Goal: Information Seeking & Learning: Learn about a topic

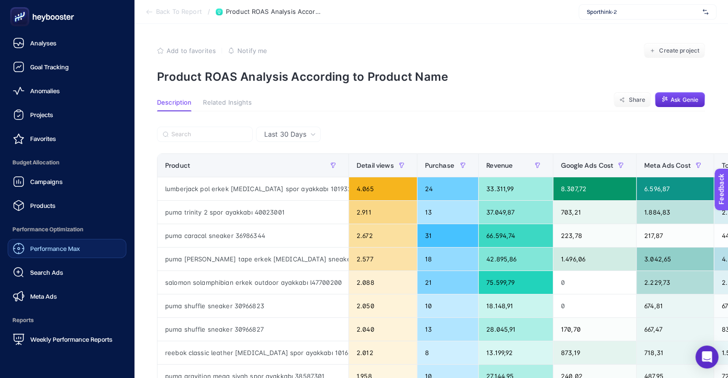
click at [57, 249] on span "Performance Max" at bounding box center [55, 249] width 50 height 8
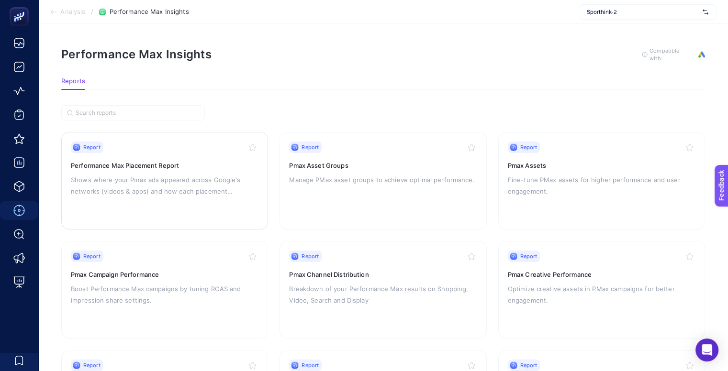
click at [165, 161] on h3 "Performance Max Placement Report" at bounding box center [165, 166] width 188 height 10
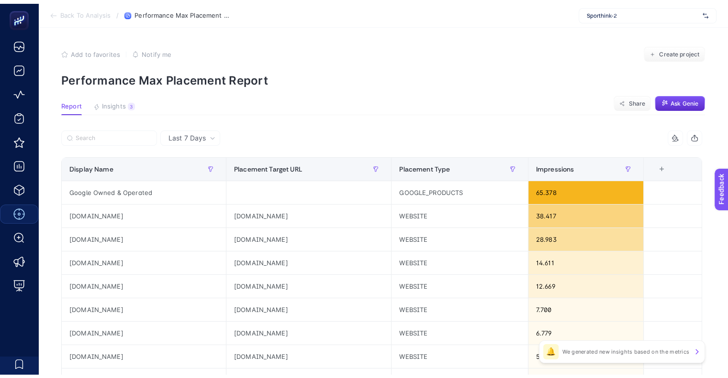
scroll to position [19, 0]
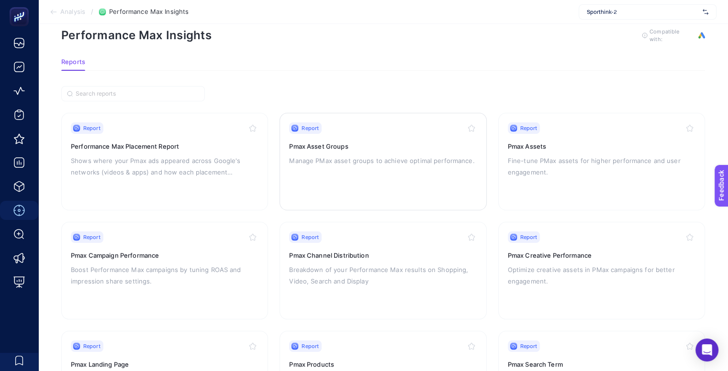
click at [331, 153] on div "Report Pmax Asset Groups Manage PMax asset groups to achieve optimal performanc…" at bounding box center [383, 161] width 188 height 78
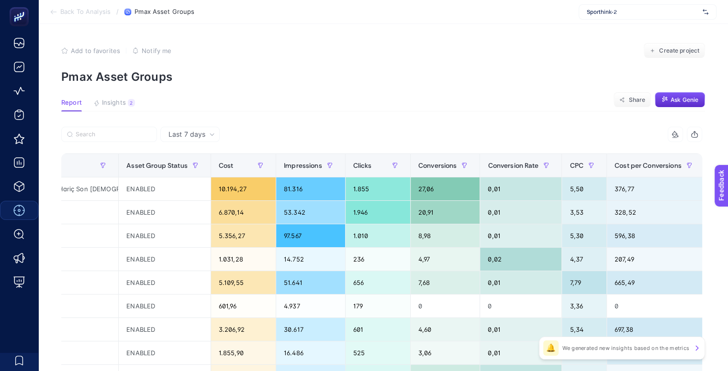
scroll to position [0, 353]
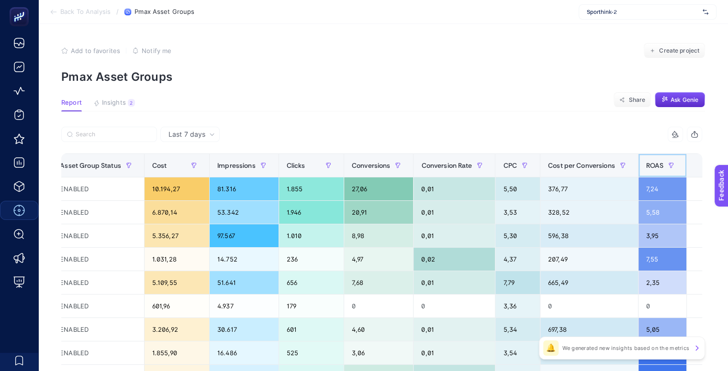
click at [646, 164] on span "ROAS" at bounding box center [655, 166] width 18 height 8
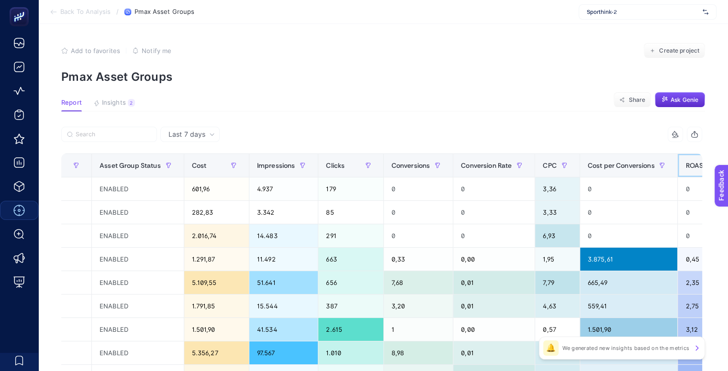
click at [690, 169] on span "ROAS" at bounding box center [694, 166] width 18 height 8
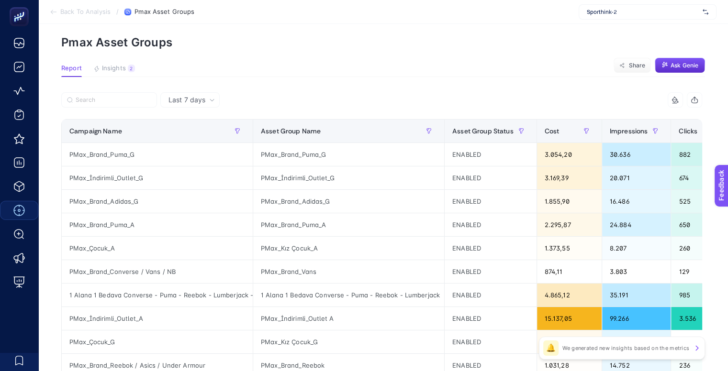
scroll to position [34, 0]
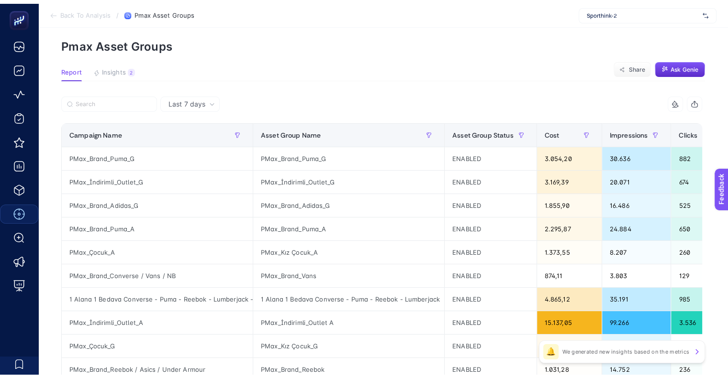
scroll to position [19, 0]
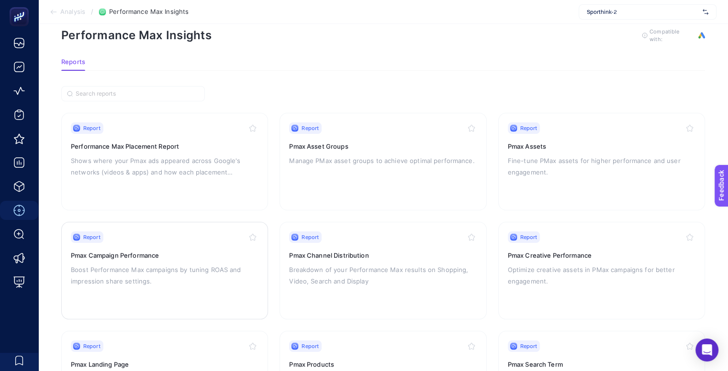
click at [143, 260] on div "Report Pmax Campaign Performance Boost Performance Max campaigns by tuning ROAS…" at bounding box center [165, 271] width 188 height 78
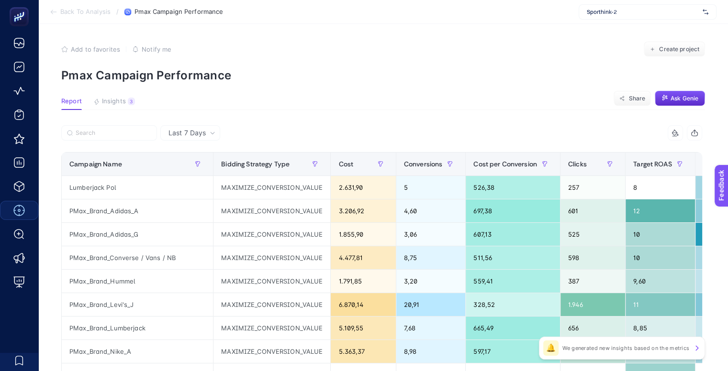
scroll to position [0, 1]
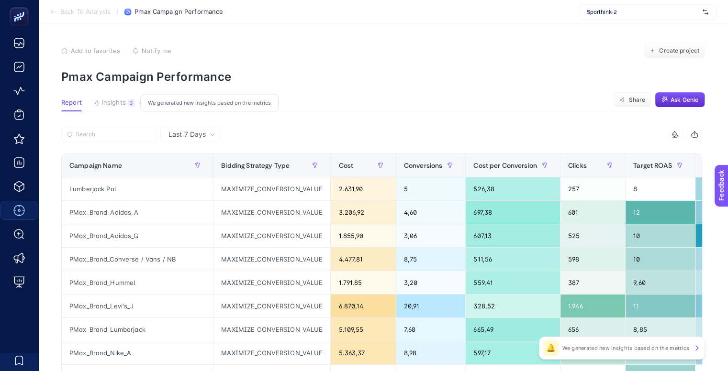
click at [107, 105] on span "Insights" at bounding box center [114, 103] width 24 height 8
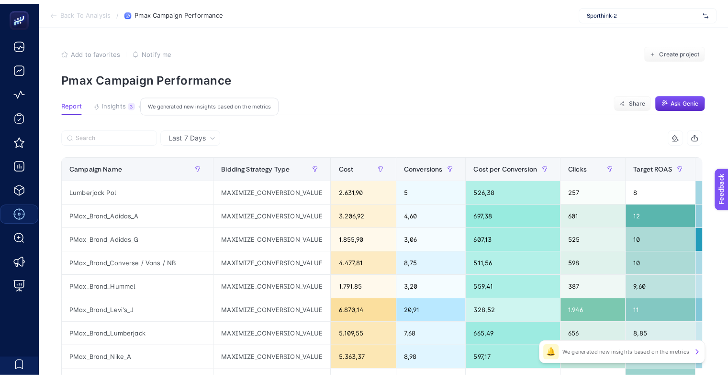
scroll to position [0, 0]
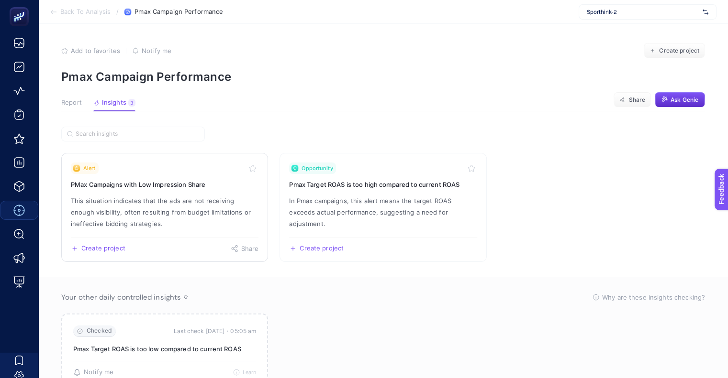
click at [161, 181] on h3 "PMax Campaigns with Low Impression Share" at bounding box center [165, 185] width 188 height 10
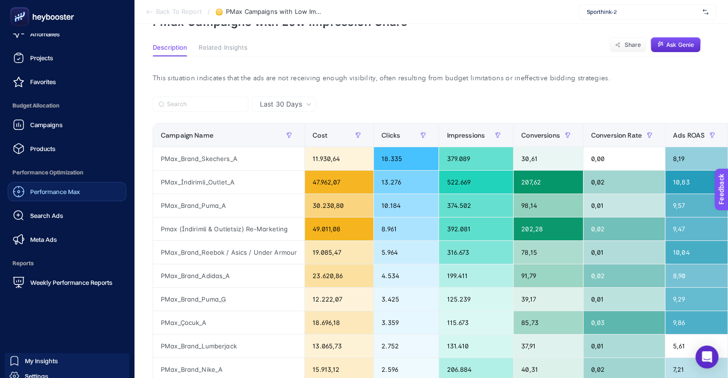
scroll to position [85, 0]
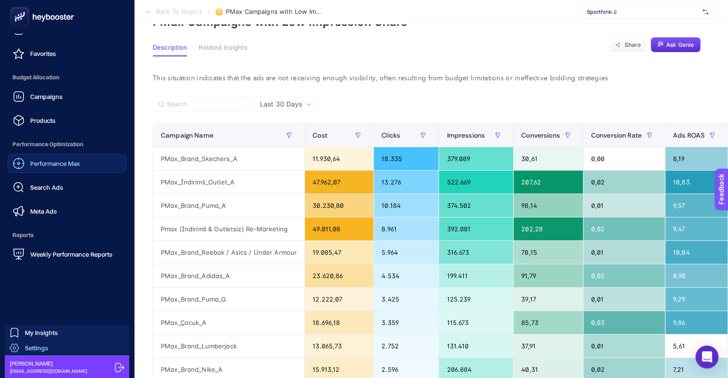
click at [29, 345] on span "Settings" at bounding box center [36, 348] width 23 height 8
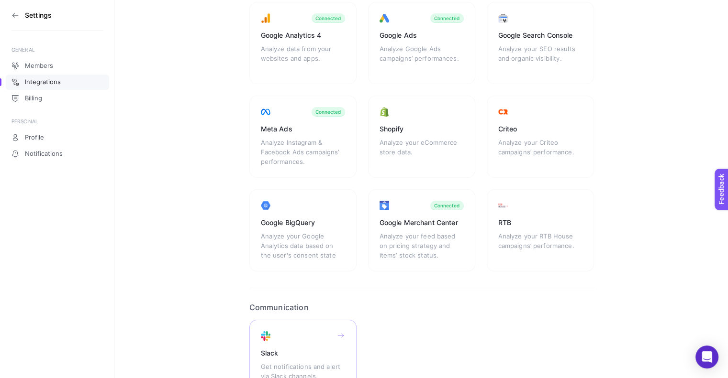
scroll to position [23, 0]
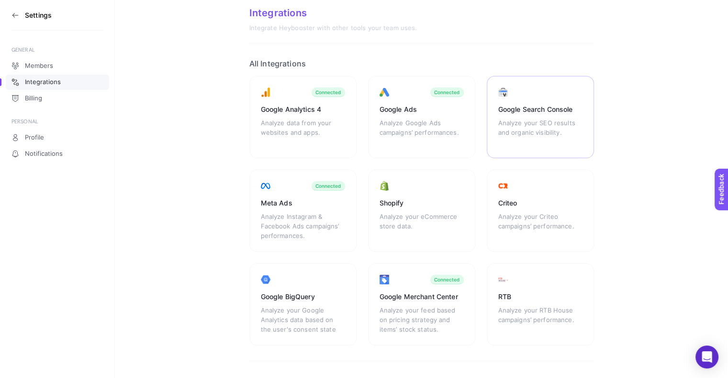
click at [525, 116] on div "Google Search Console Analyze your SEO results and organic visibility." at bounding box center [539, 117] width 107 height 82
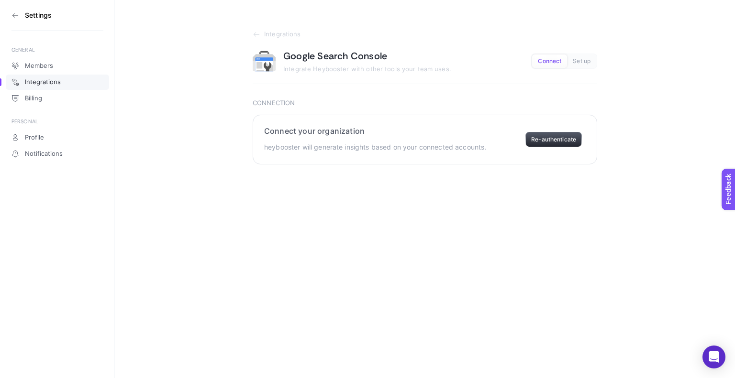
click at [556, 140] on button "Re-authenticate" at bounding box center [553, 139] width 56 height 15
click at [557, 142] on button "Connect" at bounding box center [561, 139] width 42 height 19
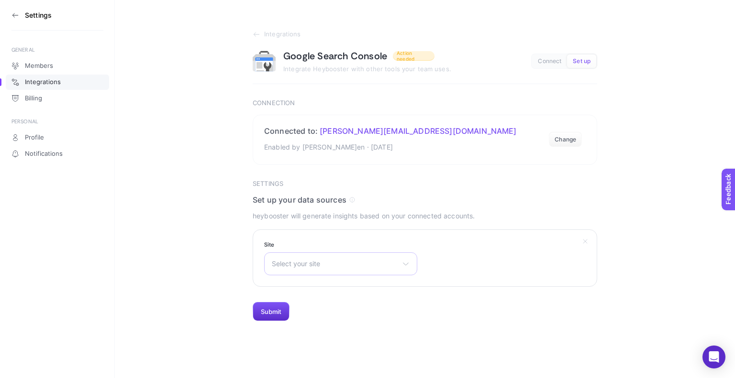
click at [347, 265] on span "Select your site" at bounding box center [335, 264] width 126 height 8
click at [331, 306] on span "[URL][DOMAIN_NAME]" at bounding box center [308, 306] width 72 height 8
click at [269, 314] on button "Submit" at bounding box center [271, 311] width 37 height 19
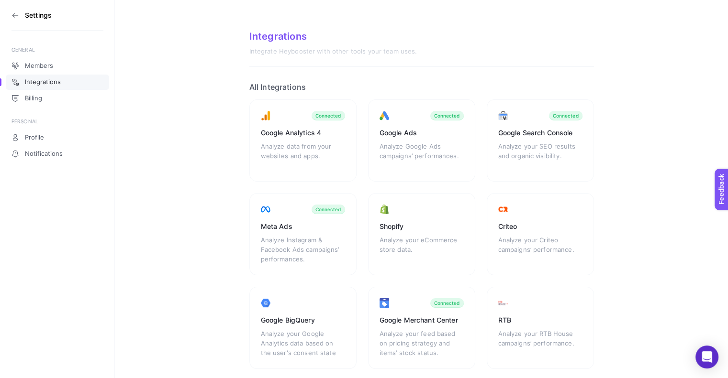
click at [20, 17] on section "Settings" at bounding box center [57, 15] width 92 height 31
click at [13, 14] on icon at bounding box center [13, 15] width 2 height 4
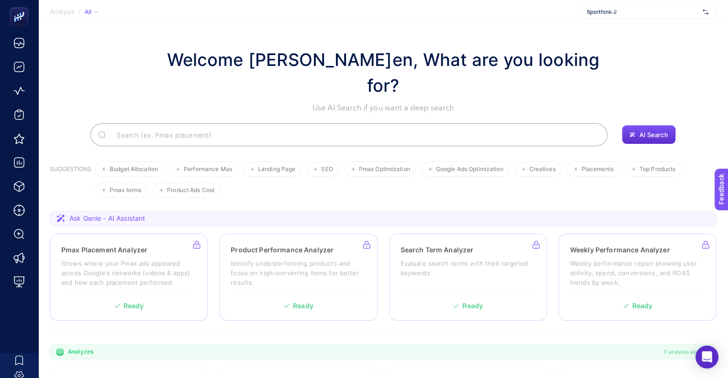
click at [193, 121] on input "Search" at bounding box center [354, 134] width 491 height 27
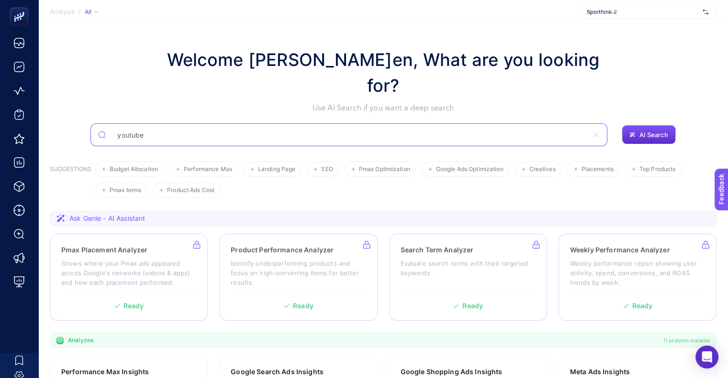
type input "youtube"
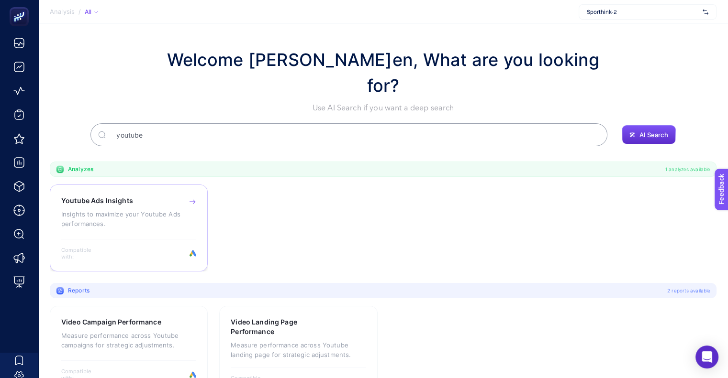
click at [113, 196] on h3 "Youtube Ads Insights" at bounding box center [97, 201] width 72 height 10
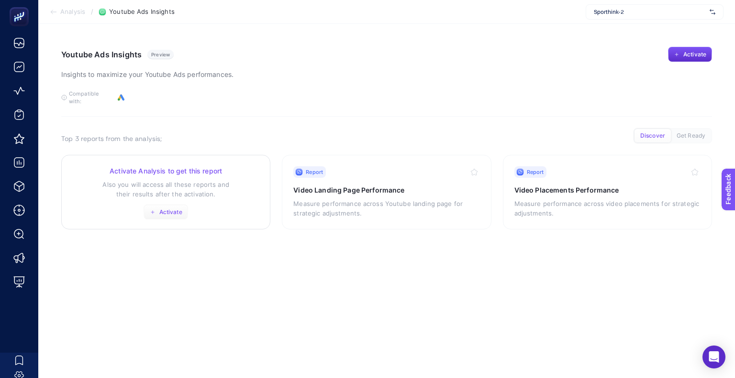
click at [179, 209] on span "Activate" at bounding box center [170, 213] width 23 height 8
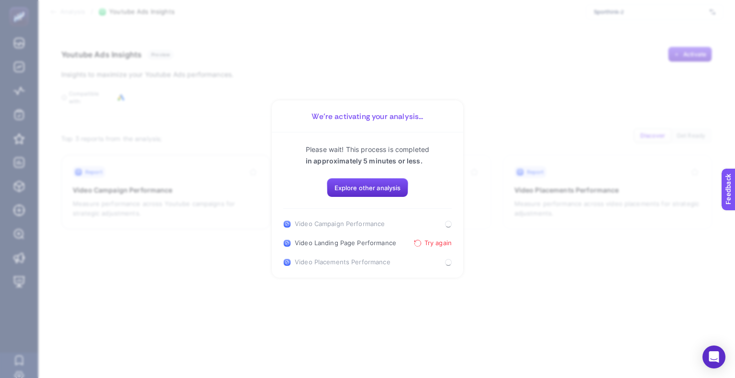
click at [421, 243] on button "Try again" at bounding box center [433, 244] width 38 height 8
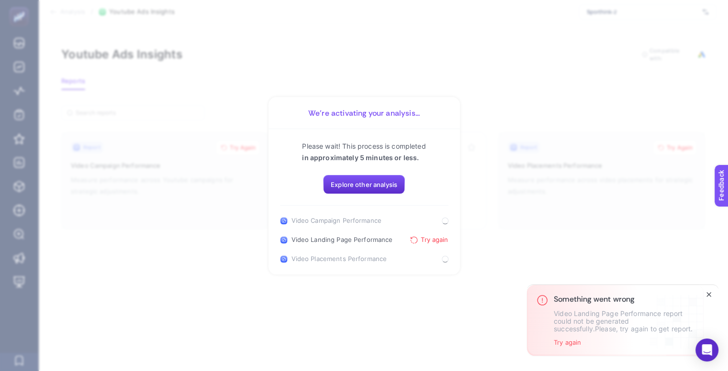
click at [564, 330] on p "Video Landing Page Performance report could not be generated successfully.Pleas…" at bounding box center [623, 321] width 140 height 23
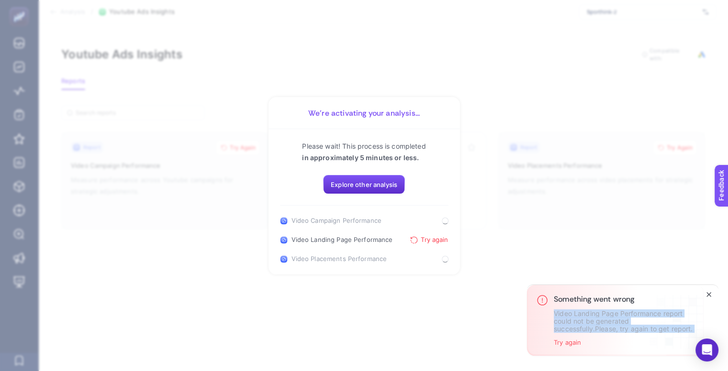
click at [564, 330] on p "Video Landing Page Performance report could not be generated successfully.Pleas…" at bounding box center [623, 321] width 140 height 23
click at [573, 342] on button "Try again" at bounding box center [566, 343] width 27 height 8
click at [571, 343] on button "Try again" at bounding box center [566, 343] width 27 height 8
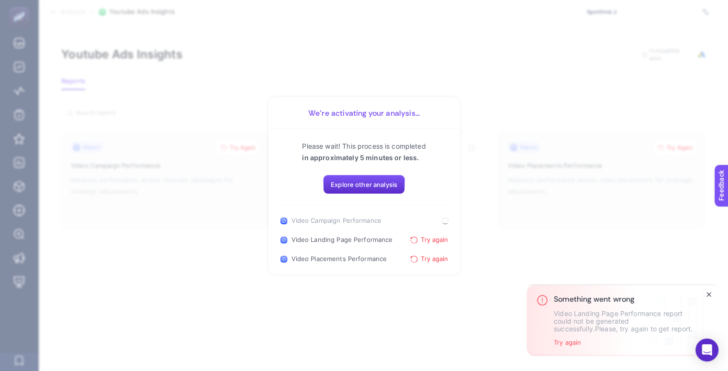
click at [532, 214] on section "We’re activating your analysis... Please wait! This process is completed in app…" at bounding box center [364, 185] width 728 height 371
click at [381, 188] on span "Explore other analysis" at bounding box center [364, 185] width 66 height 8
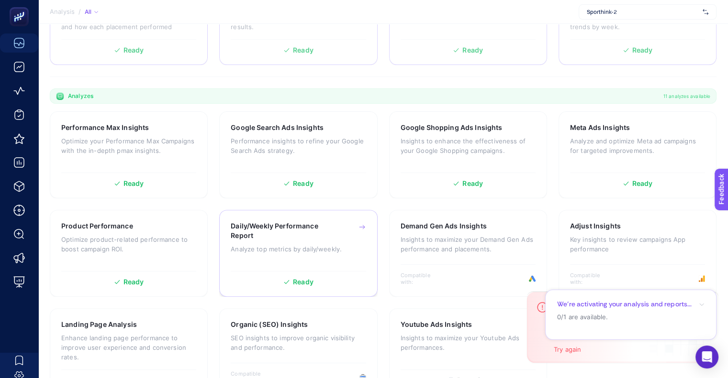
scroll to position [258, 0]
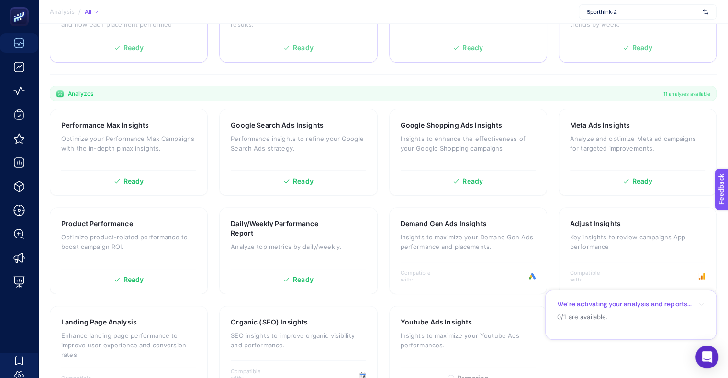
click at [701, 305] on icon "button" at bounding box center [701, 305] width 6 height 6
click at [703, 298] on icon "button" at bounding box center [701, 295] width 6 height 6
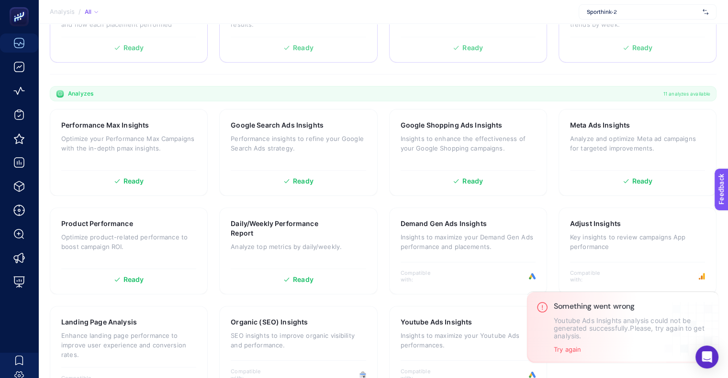
click at [0, 0] on icon "Close" at bounding box center [0, 0] width 0 height 0
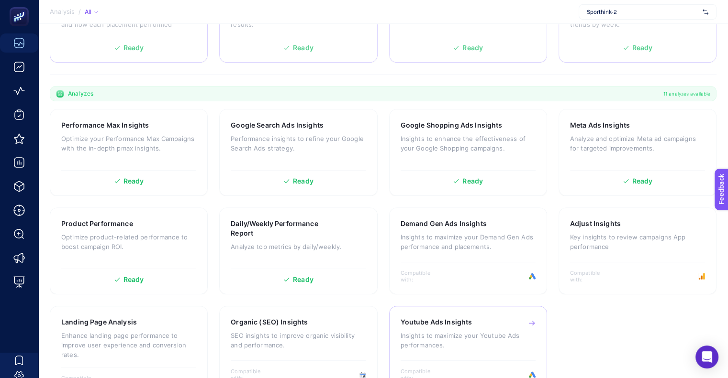
click at [467, 331] on p "Insights to maximize your Youtube Ads performances." at bounding box center [467, 340] width 135 height 19
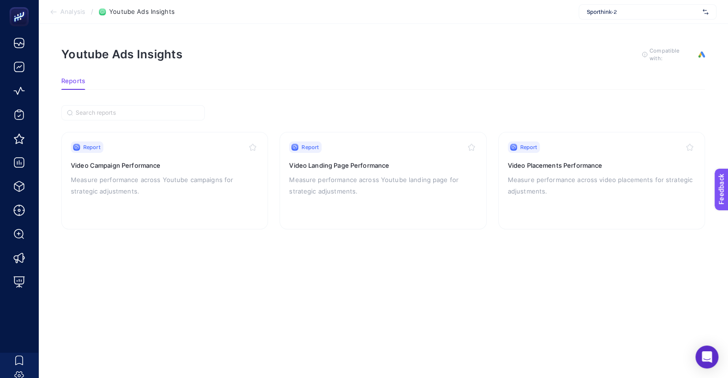
scroll to position [7, 0]
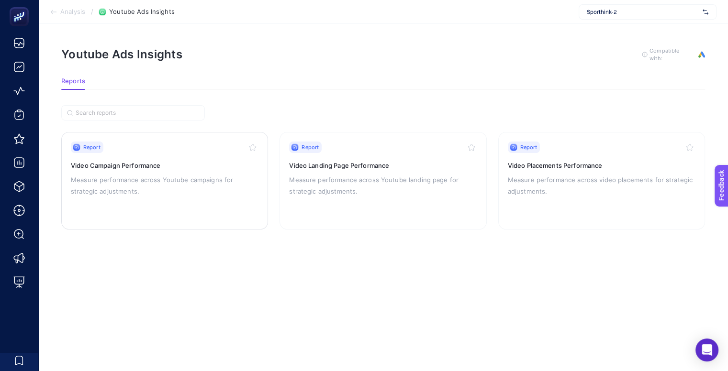
click at [107, 162] on div "Report Video Campaign Performance Measure performance across Youtube campaigns …" at bounding box center [165, 181] width 188 height 78
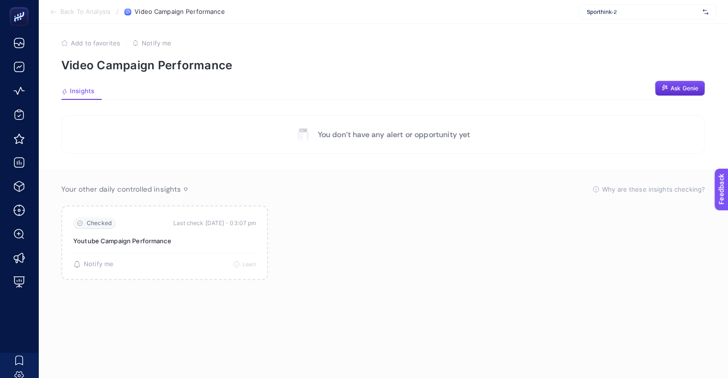
scroll to position [4, 0]
drag, startPoint x: 321, startPoint y: 179, endPoint x: 214, endPoint y: 167, distance: 108.2
click at [214, 167] on section "You don’t have any alert or opportunity yet Your other daily controlled insight…" at bounding box center [382, 235] width 643 height 240
click at [75, 13] on span "Back To Analysis" at bounding box center [85, 12] width 50 height 8
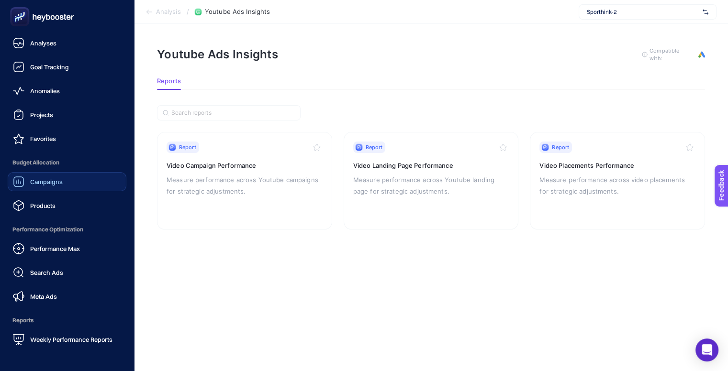
click at [66, 187] on link "Campaigns" at bounding box center [67, 181] width 119 height 19
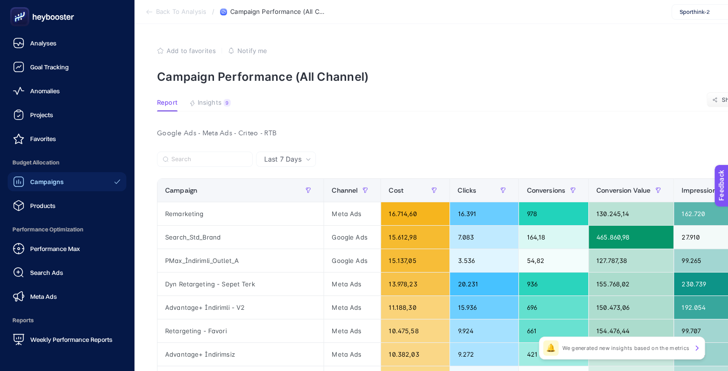
click at [45, 17] on icon at bounding box center [42, 16] width 69 height 19
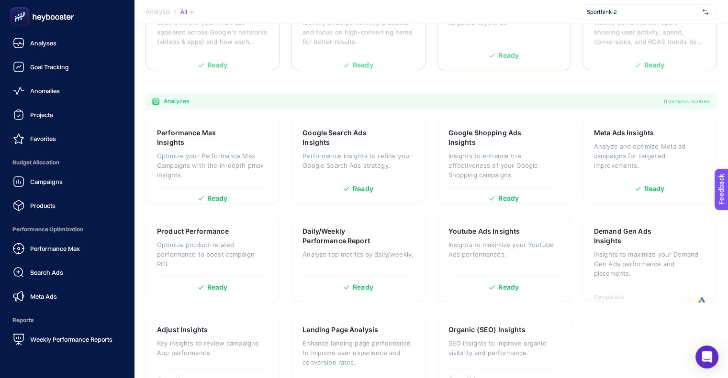
scroll to position [258, 0]
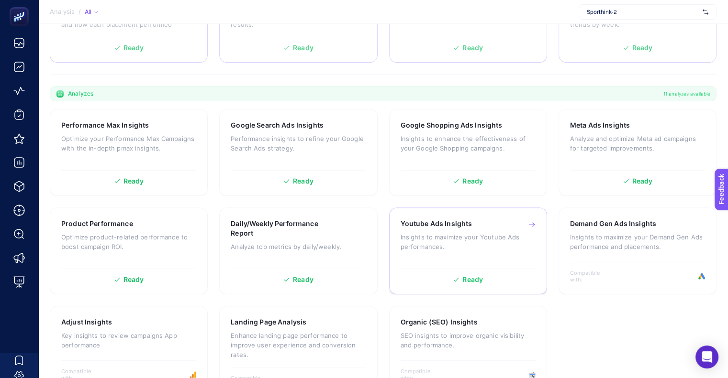
click at [473, 232] on p "Insights to maximize your Youtube Ads performances." at bounding box center [467, 241] width 135 height 19
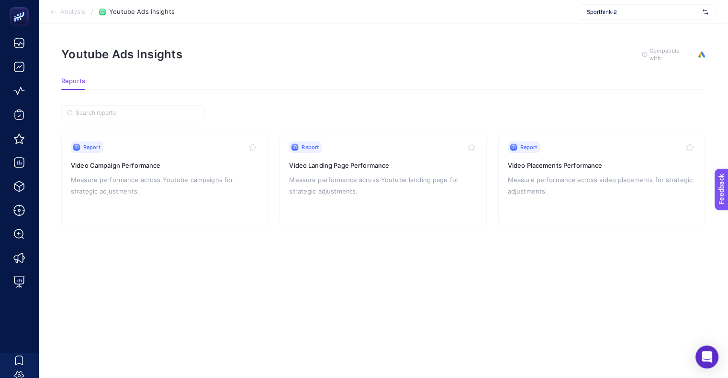
scroll to position [7, 0]
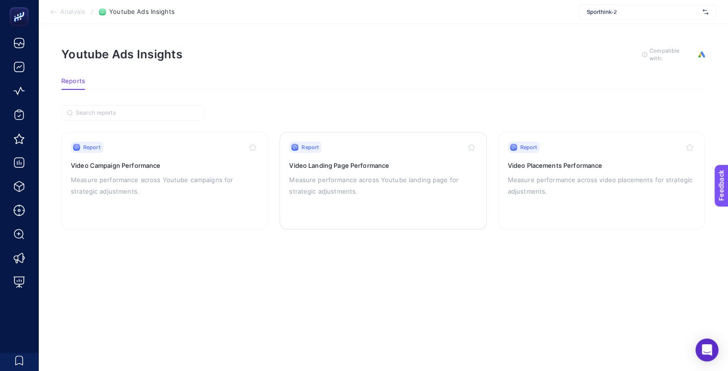
click at [392, 175] on p "Measure performance across Youtube landing page for strategic adjustments." at bounding box center [383, 185] width 188 height 23
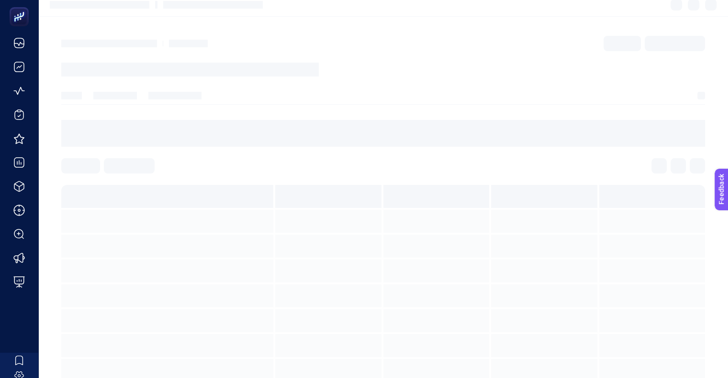
scroll to position [4, 0]
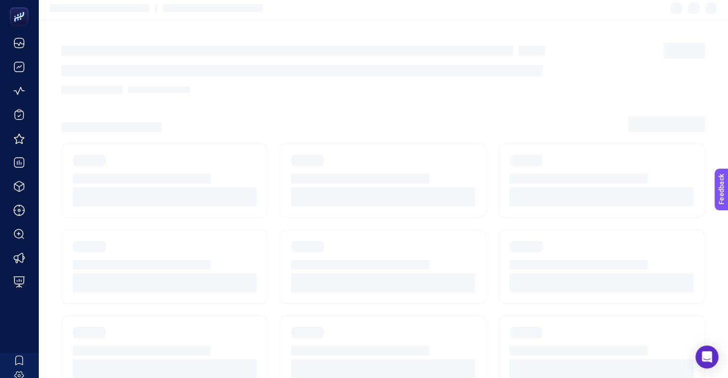
scroll to position [7, 0]
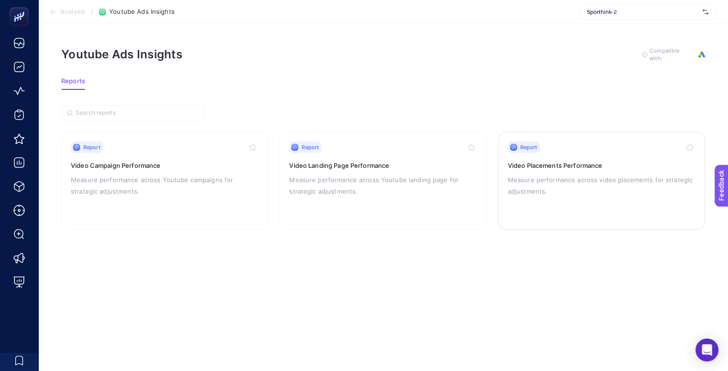
click at [570, 185] on p "Measure performance across video placements for strategic adjustments." at bounding box center [601, 185] width 188 height 23
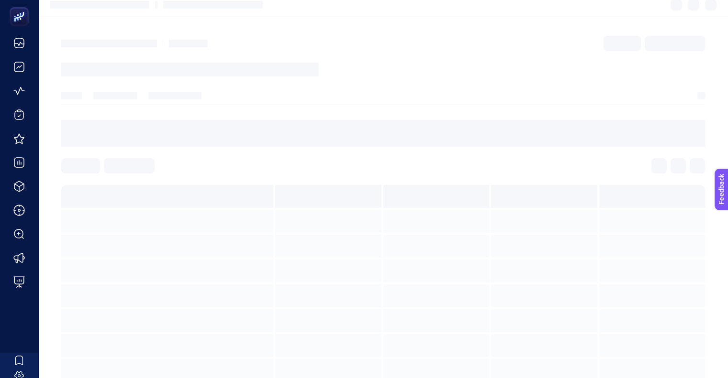
scroll to position [4, 0]
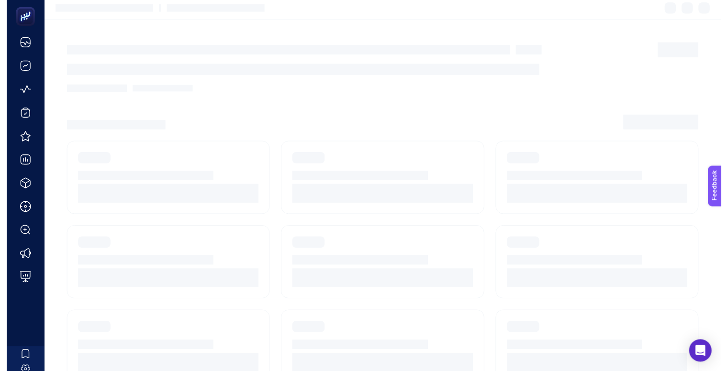
scroll to position [7, 0]
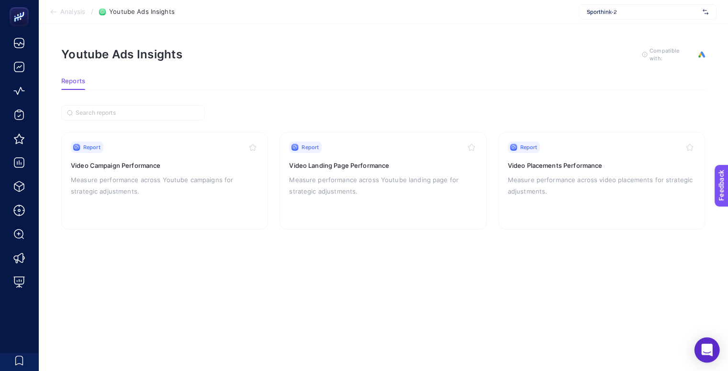
click at [707, 355] on icon "Open Intercom Messenger" at bounding box center [706, 350] width 12 height 12
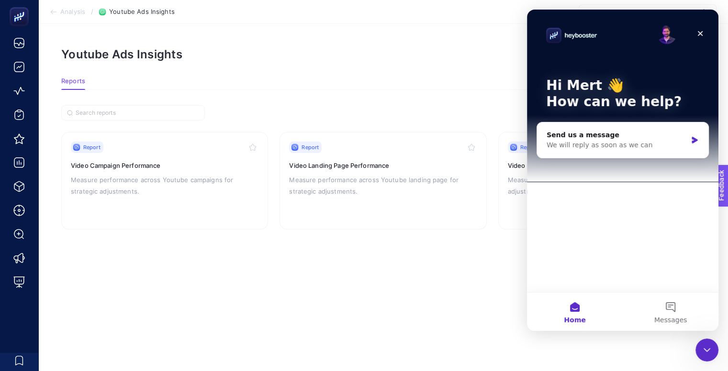
scroll to position [0, 0]
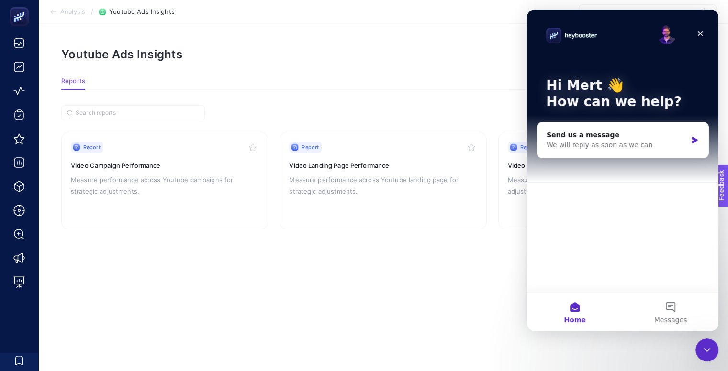
click at [707, 355] on icon "Close Intercom Messenger" at bounding box center [706, 349] width 11 height 11
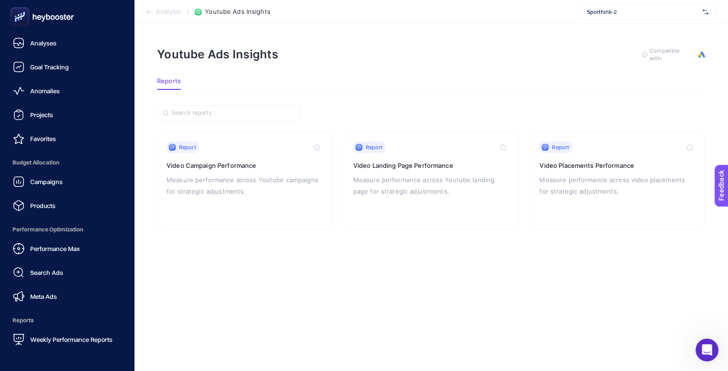
click at [38, 17] on icon at bounding box center [39, 17] width 4 height 5
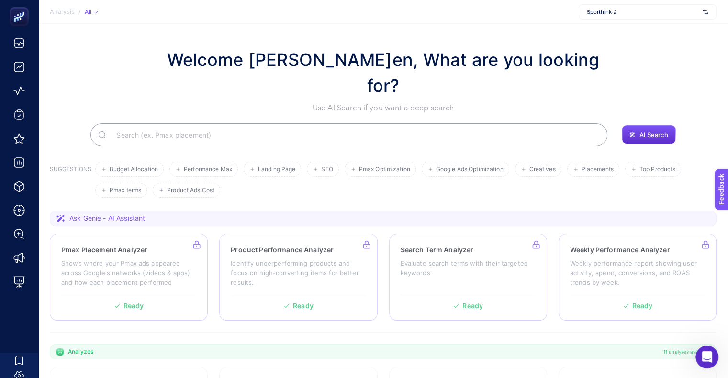
click at [112, 214] on span "Ask Genie - AI Assistant" at bounding box center [107, 219] width 76 height 10
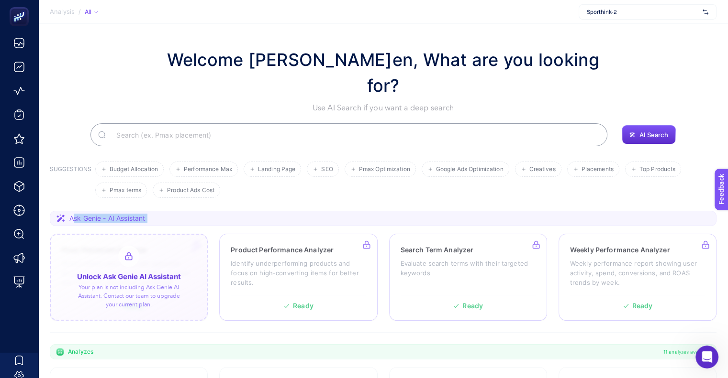
click at [147, 241] on div at bounding box center [129, 277] width 158 height 87
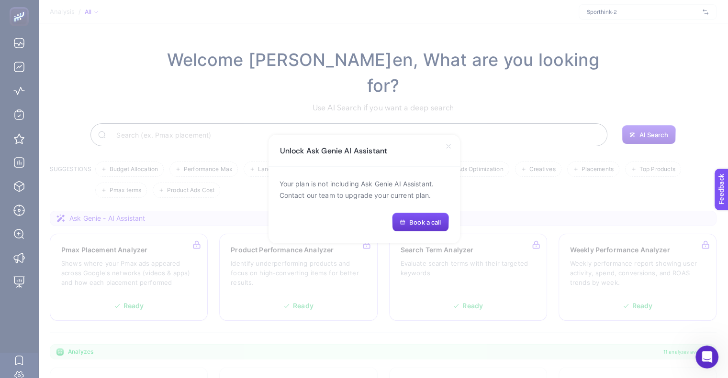
click at [423, 228] on button "Book a call" at bounding box center [420, 222] width 56 height 19
click at [447, 143] on icon at bounding box center [448, 147] width 8 height 8
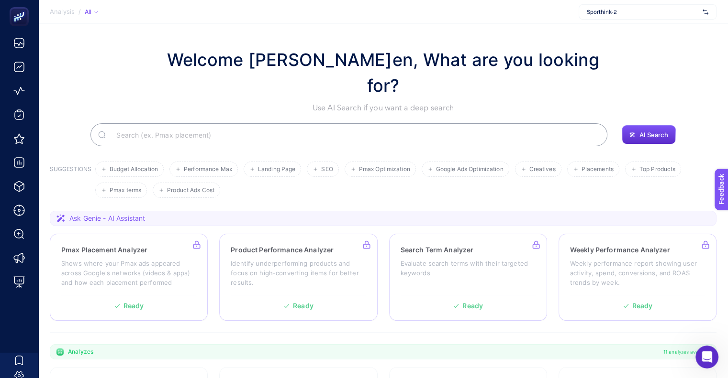
click at [155, 121] on input "Search" at bounding box center [354, 134] width 491 height 27
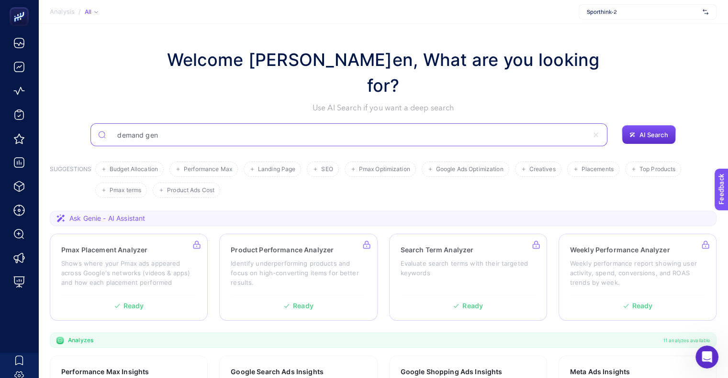
type input "demand gen"
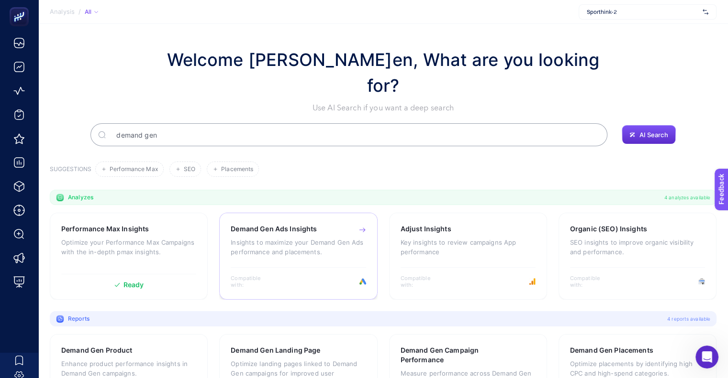
click at [262, 224] on h3 "Demand Gen Ads Insights" at bounding box center [274, 229] width 86 height 10
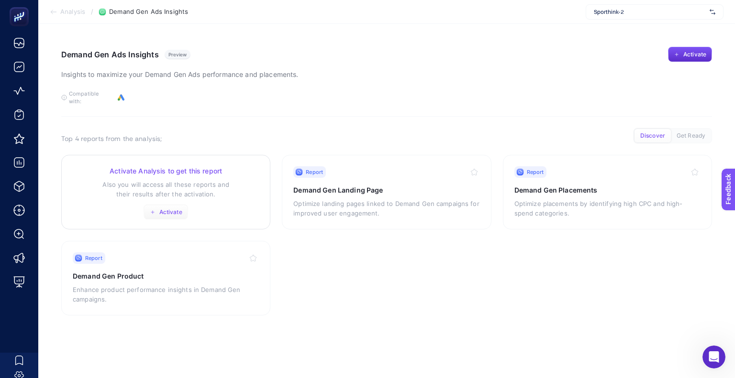
click at [167, 209] on span "Activate" at bounding box center [170, 213] width 23 height 8
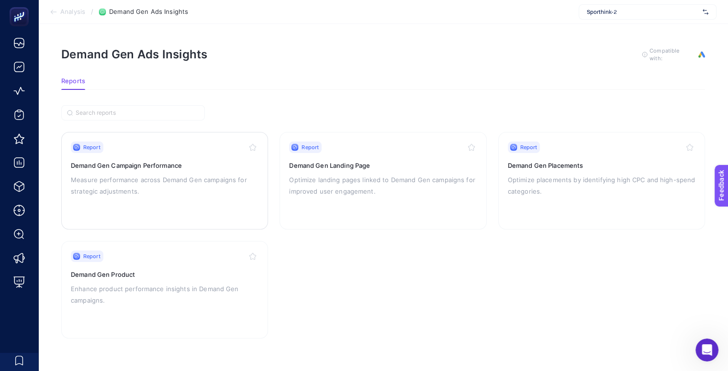
click at [154, 181] on p "Measure performance across Demand Gen campaigns for strategic adjustments." at bounding box center [165, 185] width 188 height 23
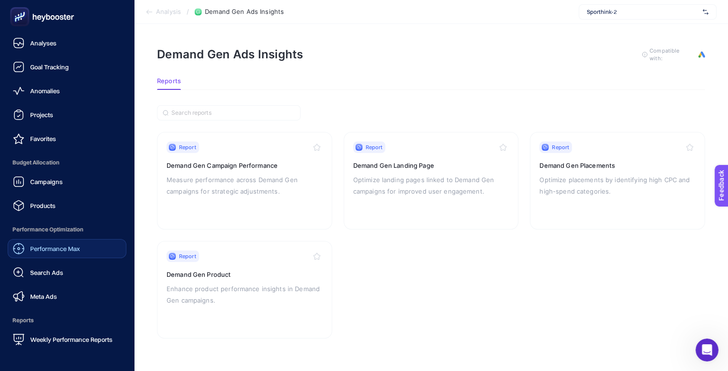
click at [54, 249] on span "Performance Max" at bounding box center [55, 249] width 50 height 8
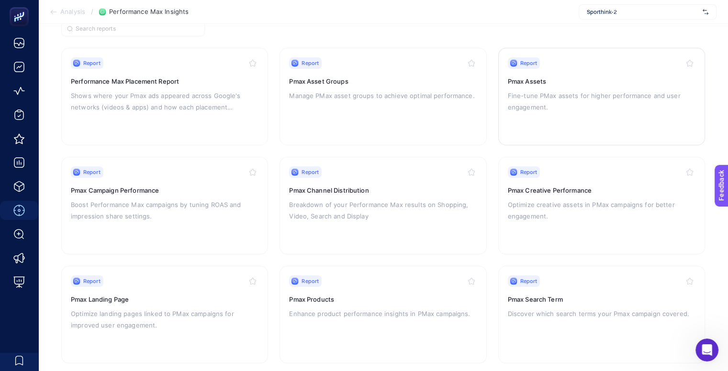
scroll to position [96, 0]
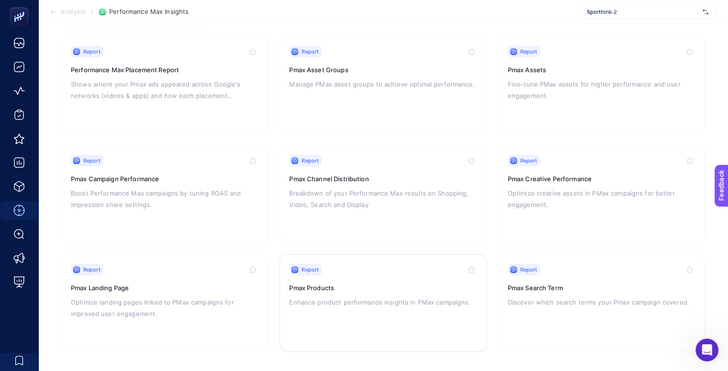
click at [375, 278] on div "Report Pmax Products Enhance product performance insights in PMax campaigns." at bounding box center [383, 303] width 188 height 78
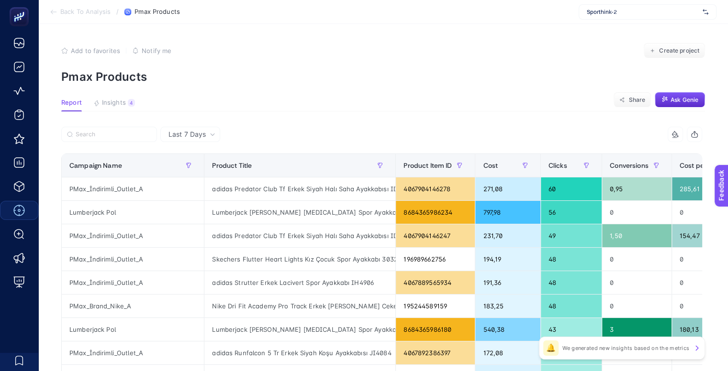
scroll to position [48, 0]
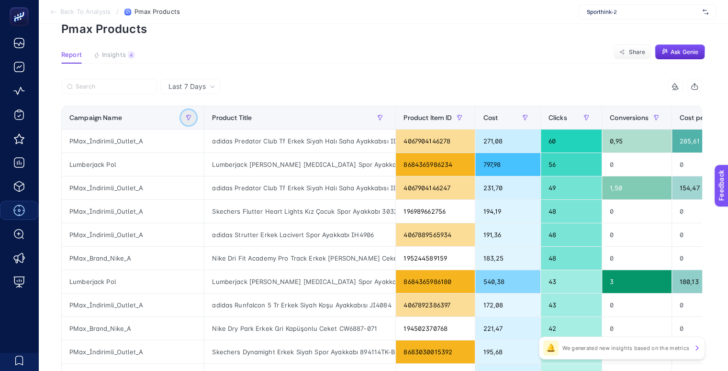
click at [187, 115] on icon "button" at bounding box center [189, 118] width 6 height 6
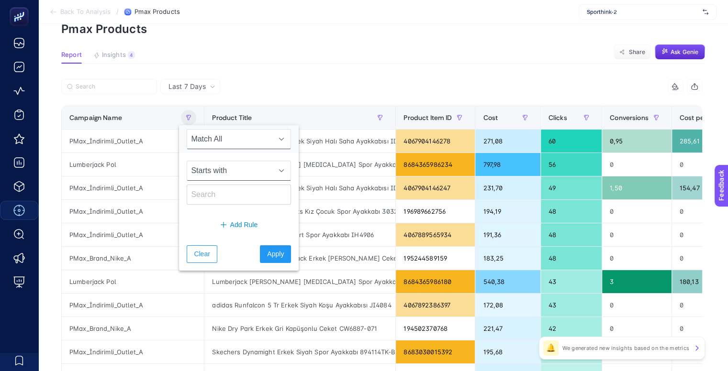
click at [226, 170] on span "Starts with" at bounding box center [229, 170] width 85 height 19
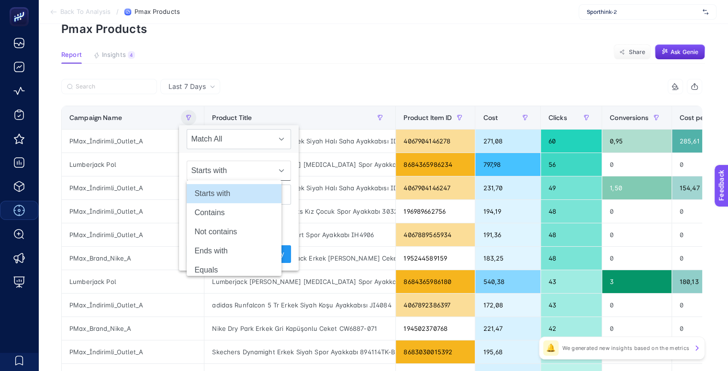
scroll to position [48, 4]
click at [226, 170] on span "Starts with" at bounding box center [229, 170] width 85 height 19
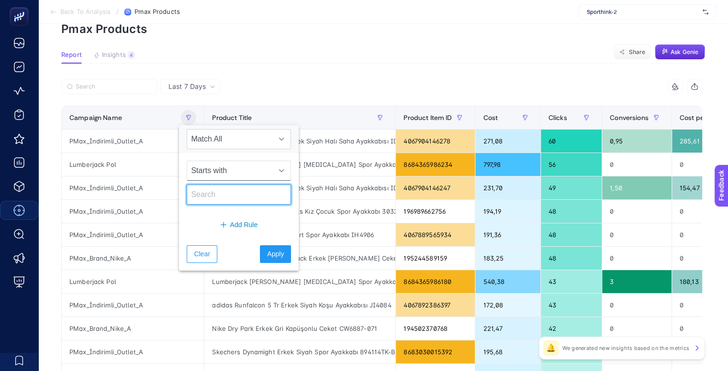
click at [210, 193] on input "text" at bounding box center [239, 195] width 104 height 20
type input "Outlet_A"
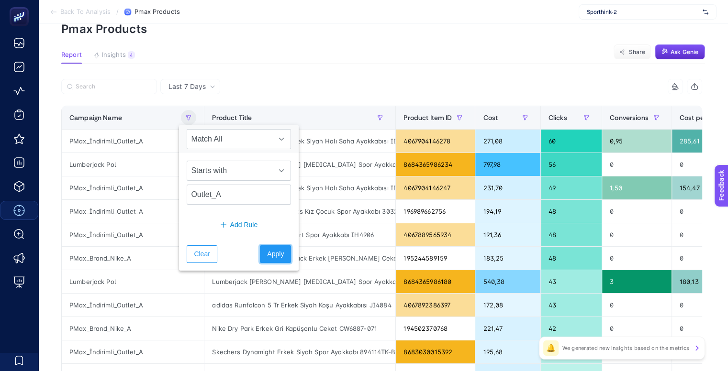
click at [267, 254] on span "Apply" at bounding box center [275, 254] width 17 height 10
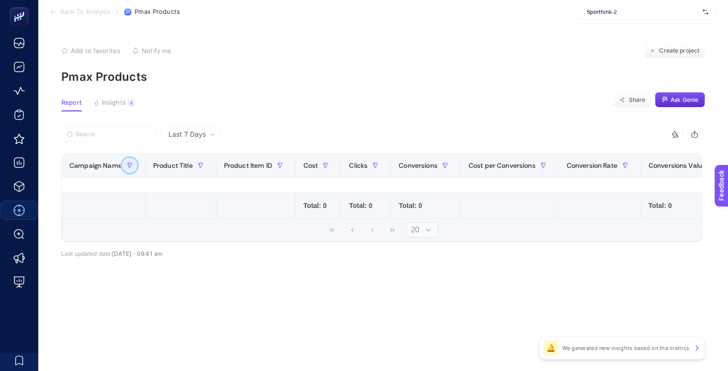
scroll to position [0, 0]
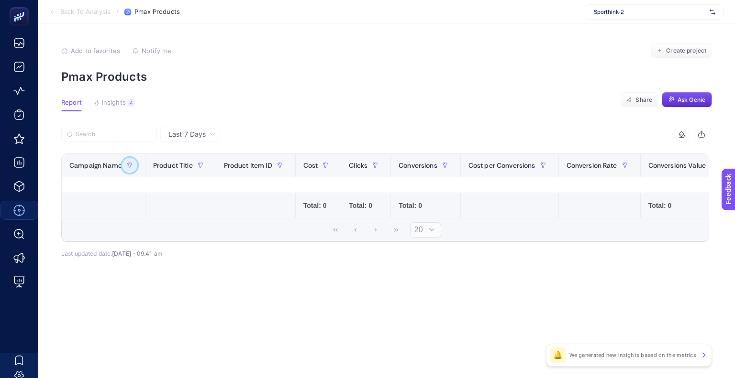
click at [130, 169] on button "button" at bounding box center [129, 165] width 15 height 15
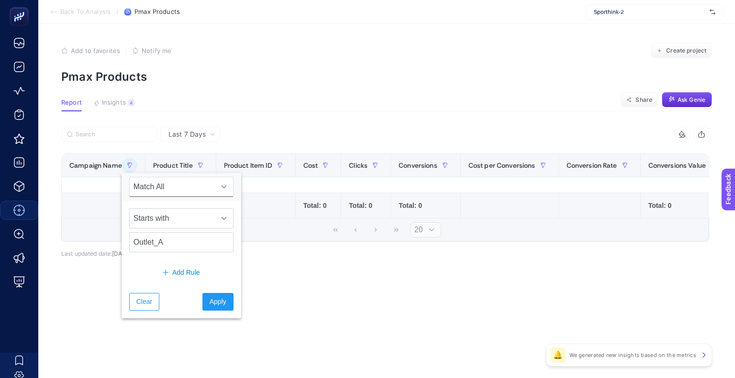
click at [157, 189] on span "Match All" at bounding box center [172, 186] width 85 height 19
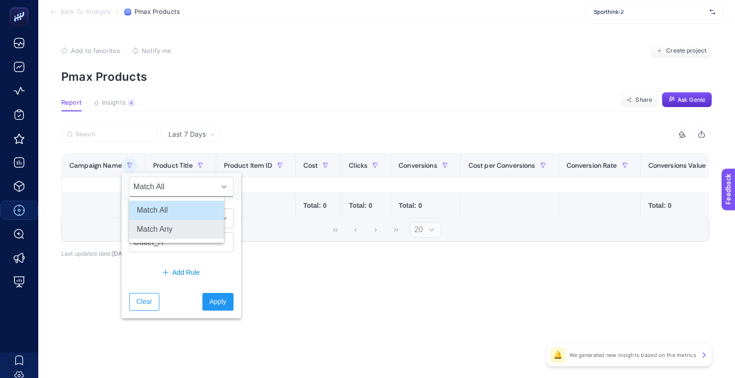
click at [180, 229] on li "Match Any" at bounding box center [176, 229] width 95 height 19
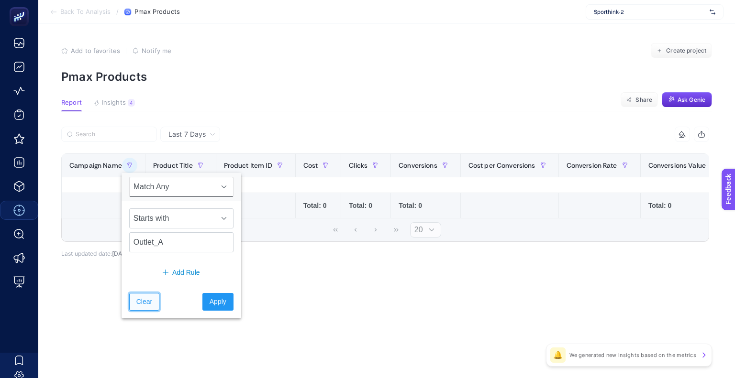
click at [143, 300] on span "Clear" at bounding box center [144, 302] width 16 height 10
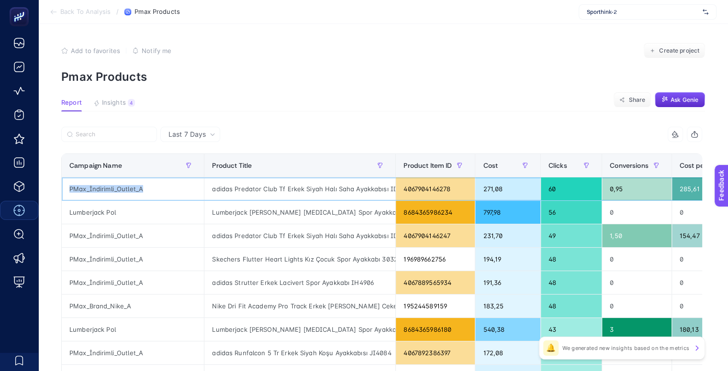
drag, startPoint x: 155, startPoint y: 193, endPoint x: 67, endPoint y: 190, distance: 88.0
click at [67, 190] on div "PMax_İndirimli_Outlet_A" at bounding box center [133, 188] width 142 height 23
copy div "PMax_İndirimli_Outlet_A"
click at [188, 166] on icon "button" at bounding box center [189, 166] width 6 height 6
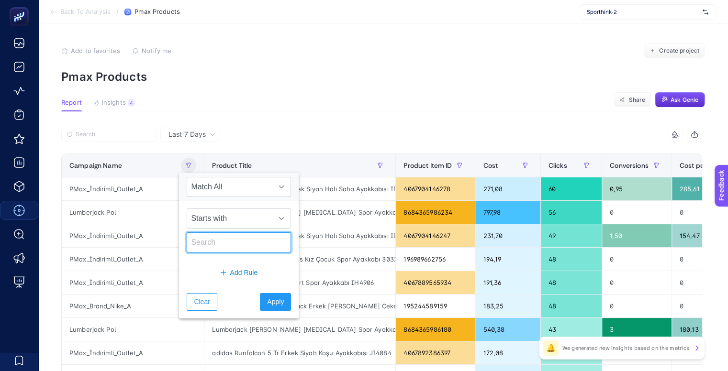
click at [209, 240] on input "text" at bounding box center [239, 242] width 104 height 20
paste input "PMax_İndirimli_Outlet_A"
type input "PMax_İndirimli_Outlet_A"
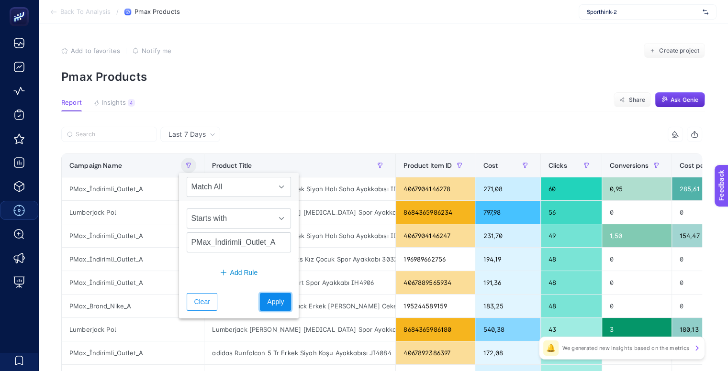
click at [276, 300] on button "Apply" at bounding box center [275, 302] width 31 height 18
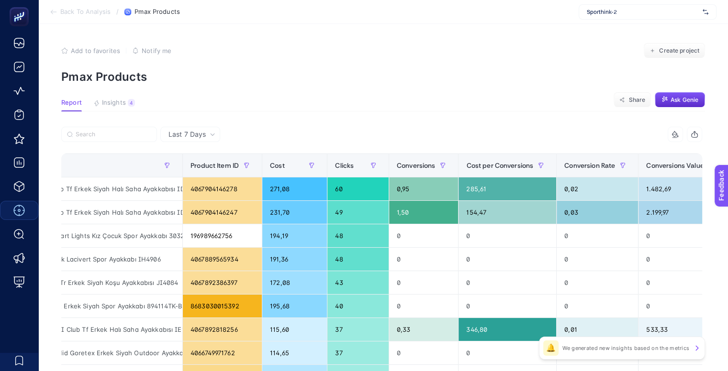
scroll to position [0, 160]
click at [454, 74] on p "Pmax Products" at bounding box center [382, 77] width 643 height 14
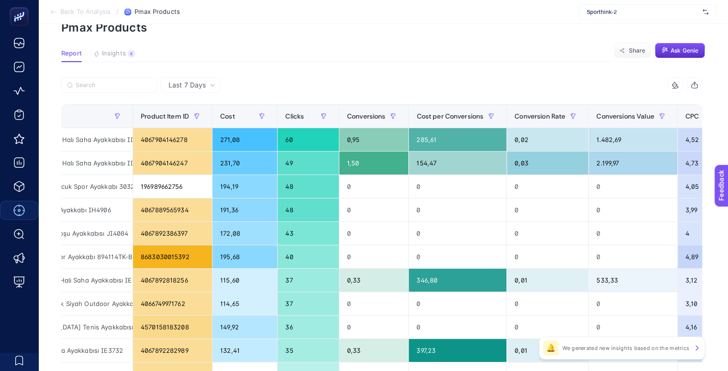
scroll to position [49, 0]
drag, startPoint x: 454, startPoint y: 75, endPoint x: 381, endPoint y: 55, distance: 75.9
click at [381, 55] on section "Report Insights 4 We generated new insights based on the metrics Share Ask Genie" at bounding box center [382, 56] width 643 height 12
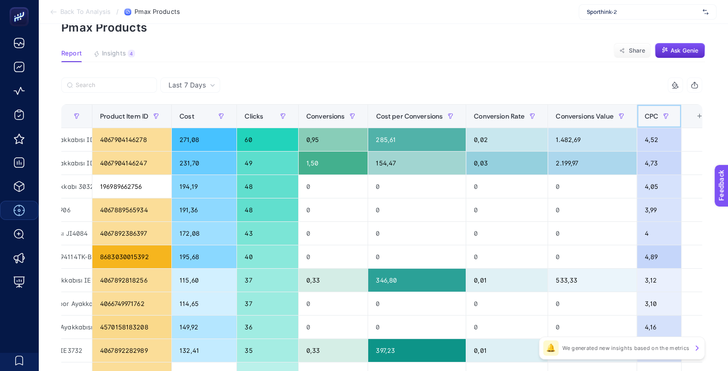
click at [648, 114] on span "CPC" at bounding box center [650, 116] width 13 height 8
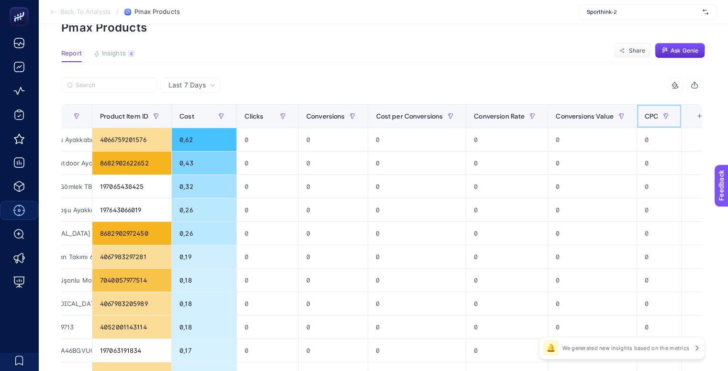
click at [648, 114] on span "CPC" at bounding box center [650, 116] width 13 height 8
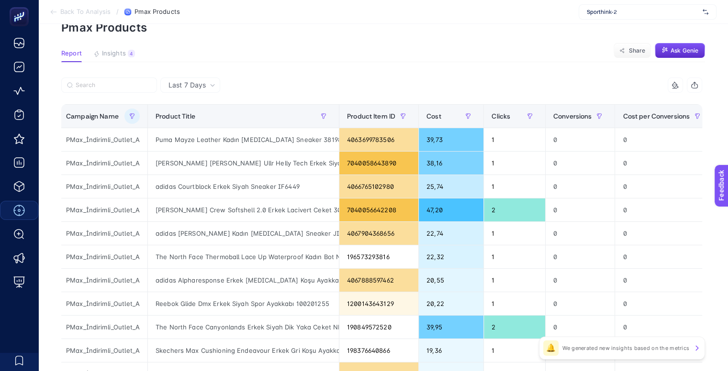
scroll to position [0, 0]
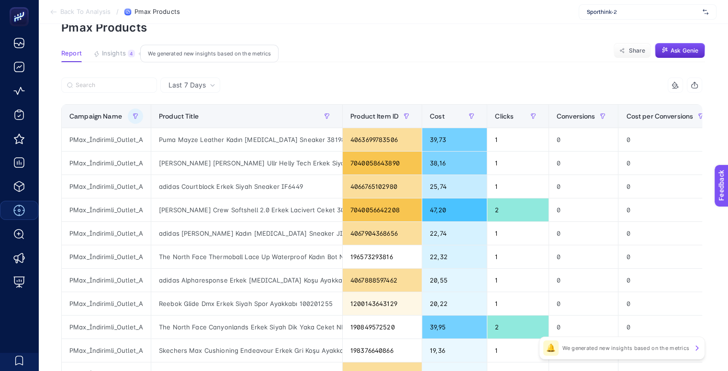
click at [108, 54] on span "Insights" at bounding box center [114, 54] width 24 height 8
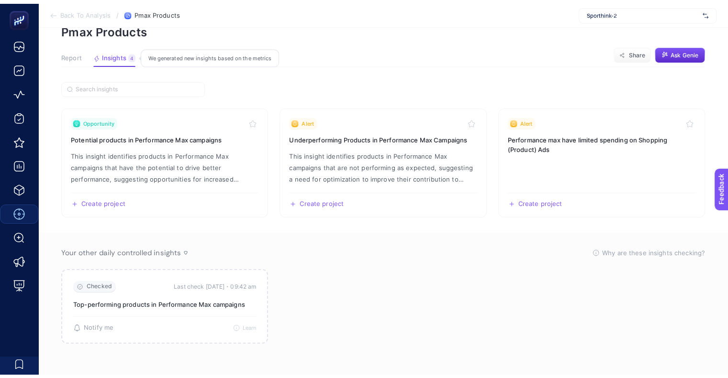
scroll to position [40, 0]
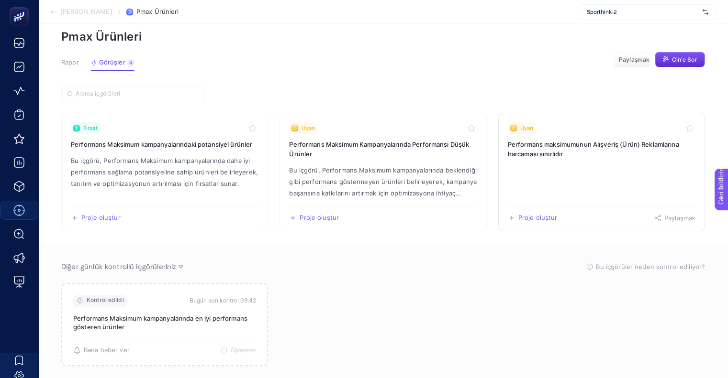
click at [545, 149] on font "Performans maksimumunun Alışveriş (Ürün) Reklamlarına harcaması sınırlıdır" at bounding box center [592, 149] width 171 height 17
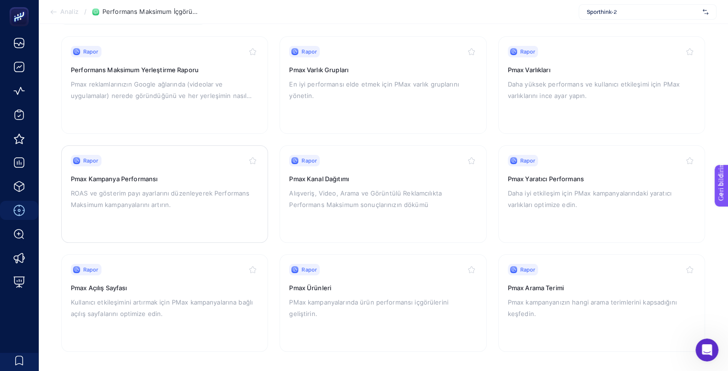
click at [176, 183] on h3 "Pmax Kampanya Performansı" at bounding box center [165, 179] width 188 height 10
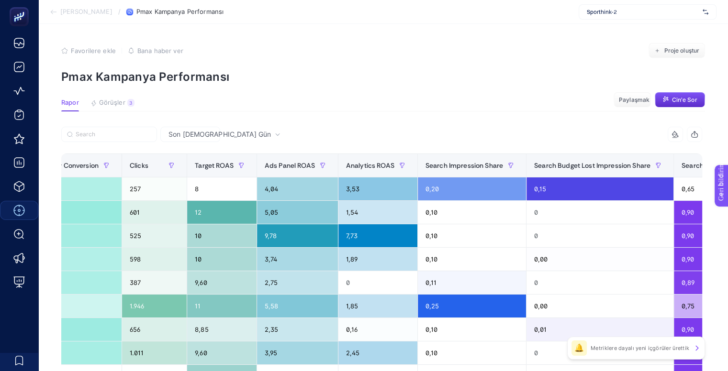
scroll to position [0, 608]
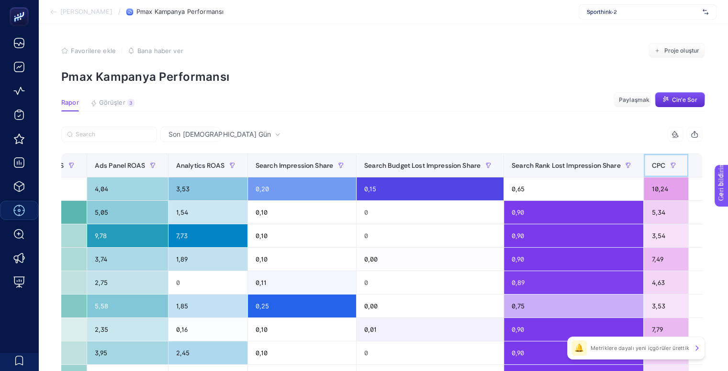
click at [651, 166] on span "CPC" at bounding box center [657, 166] width 13 height 8
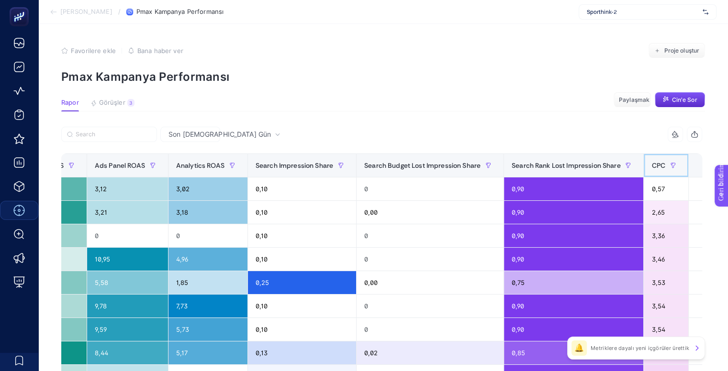
click at [651, 166] on span "CPC" at bounding box center [657, 166] width 13 height 8
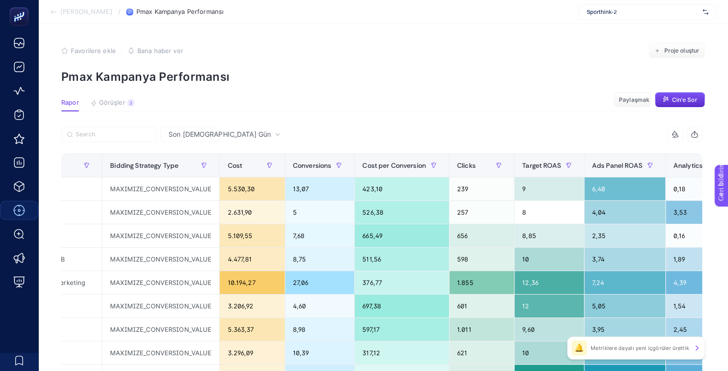
scroll to position [0, 111]
